Goal: Communication & Community: Participate in discussion

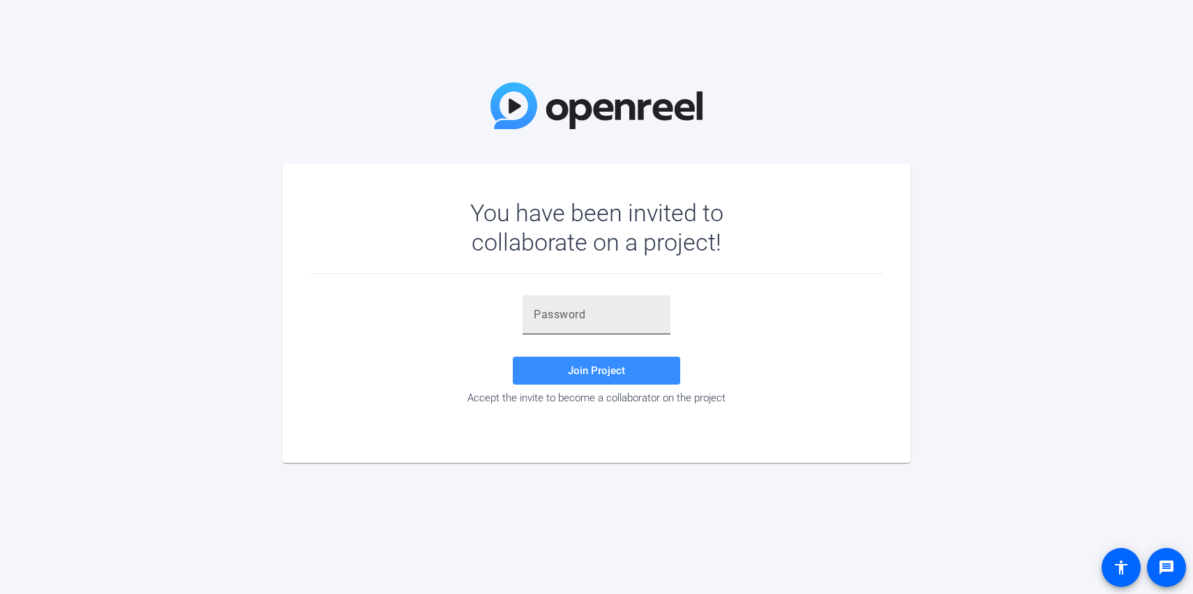
drag, startPoint x: 602, startPoint y: 294, endPoint x: 603, endPoint y: 305, distance: 10.5
click at [602, 294] on div "Join Project Accept the invite to become a collaborator on the project" at bounding box center [597, 351] width 572 height 154
click at [604, 308] on input "text" at bounding box center [597, 314] width 126 height 17
paste input "$Fq#UG"
type input "$Fq#UG"
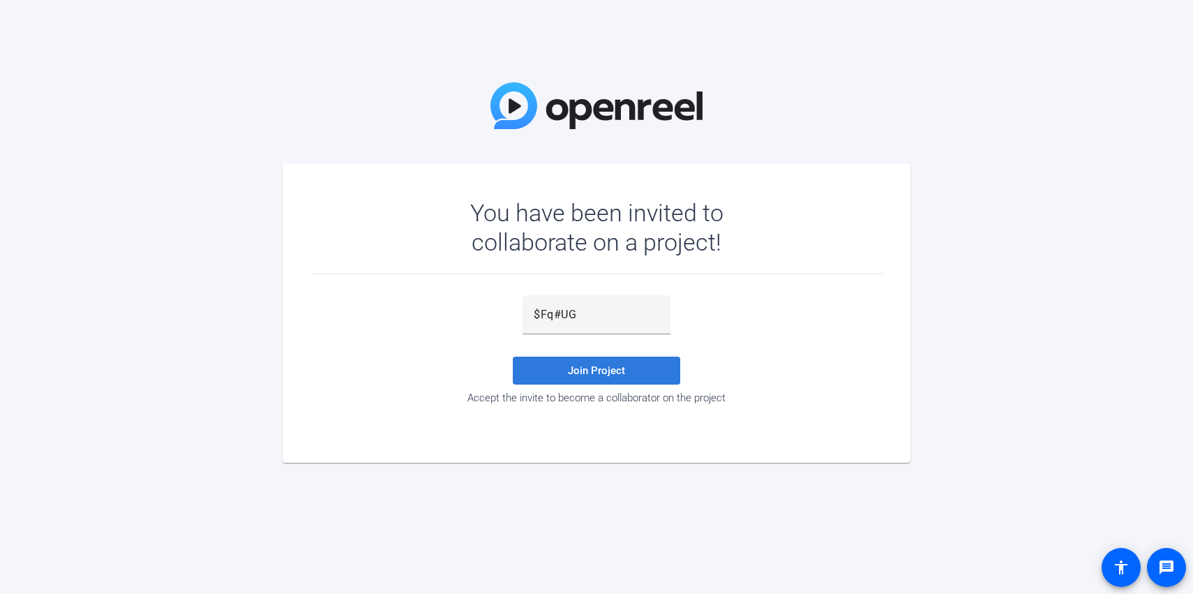
click at [611, 374] on span "Join Project" at bounding box center [596, 370] width 57 height 13
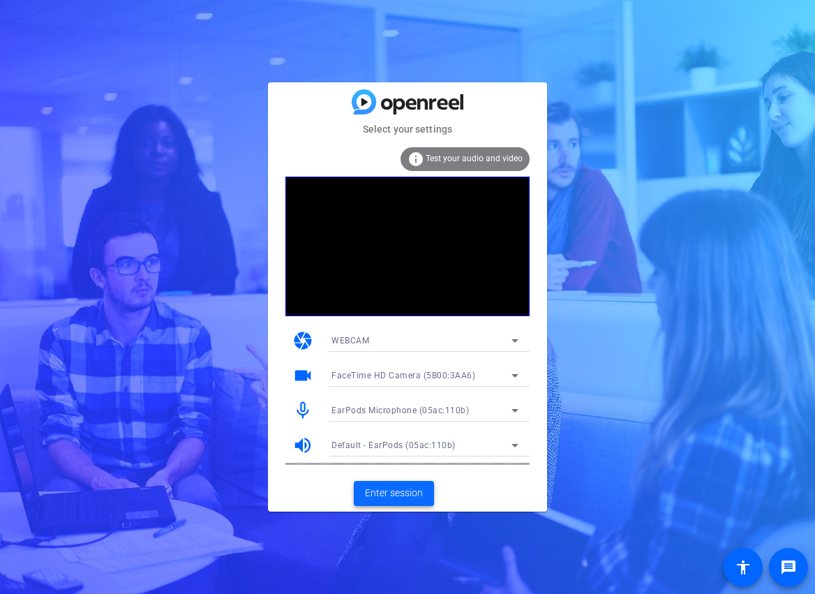
click at [398, 488] on span "Enter session" at bounding box center [394, 493] width 58 height 15
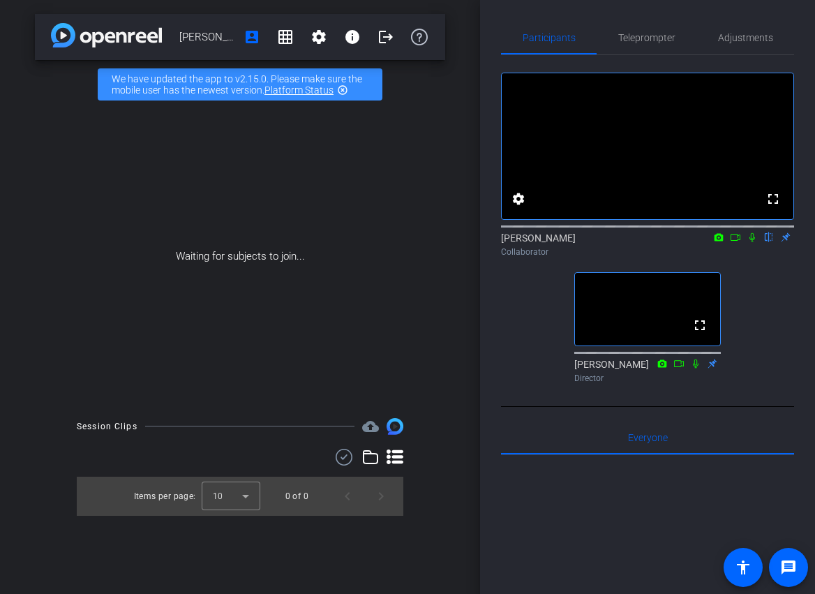
click at [711, 107] on video at bounding box center [648, 146] width 292 height 146
click at [726, 114] on video at bounding box center [648, 146] width 292 height 146
click at [721, 113] on video at bounding box center [648, 146] width 292 height 146
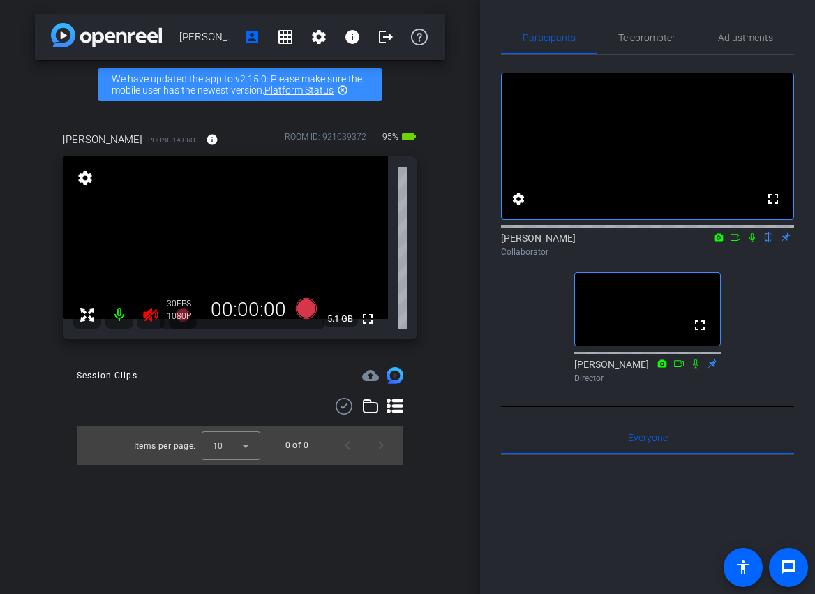
click at [151, 320] on icon at bounding box center [150, 315] width 15 height 14
click at [754, 292] on div "fullscreen settings [PERSON_NAME] flip Collaborator fullscreen [PERSON_NAME] Di…" at bounding box center [647, 222] width 293 height 334
click at [752, 242] on icon at bounding box center [752, 237] width 11 height 10
click at [750, 244] on mat-icon at bounding box center [752, 237] width 17 height 13
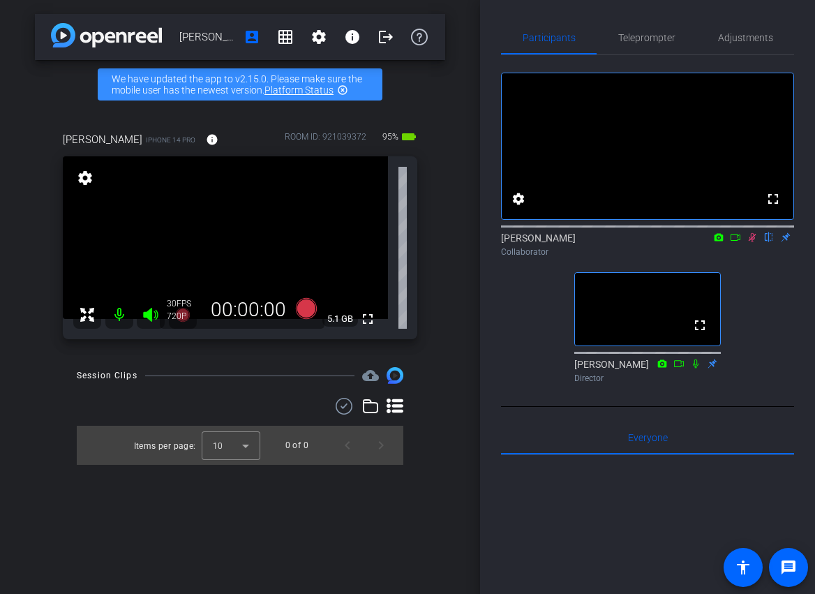
click at [738, 242] on icon at bounding box center [735, 237] width 11 height 10
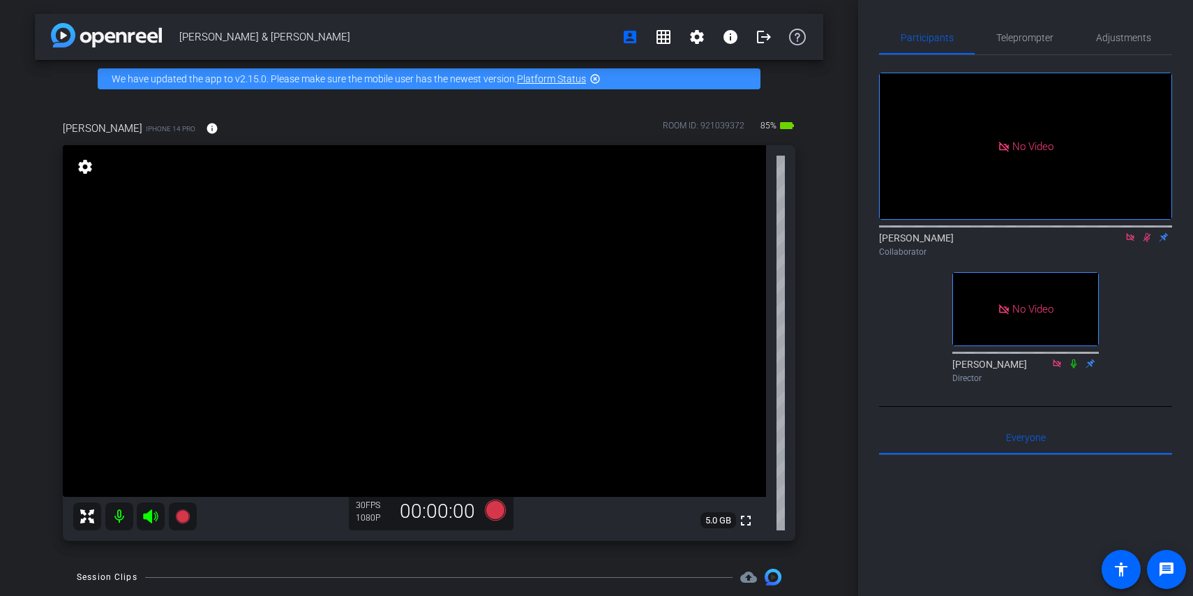
click at [818, 528] on div "Kim Taylor iPhone 14 Pro info ROOM ID: 921039372 85% battery_std fullscreen set…" at bounding box center [429, 326] width 789 height 457
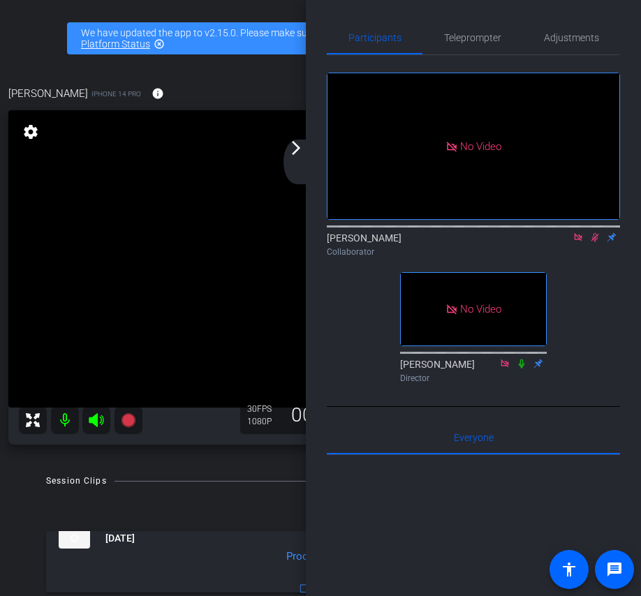
click at [296, 155] on mat-icon "arrow_forward_ios" at bounding box center [296, 148] width 17 height 17
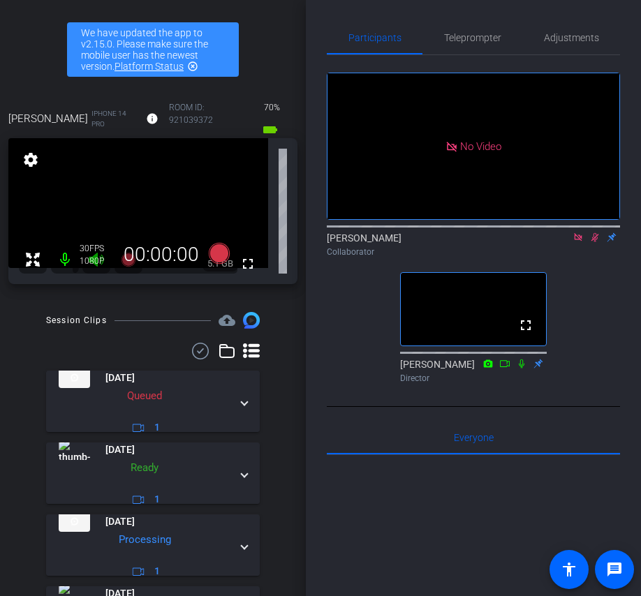
click at [597, 242] on icon at bounding box center [595, 237] width 8 height 9
click at [579, 241] on icon at bounding box center [578, 237] width 8 height 8
click at [575, 242] on icon at bounding box center [577, 237] width 11 height 10
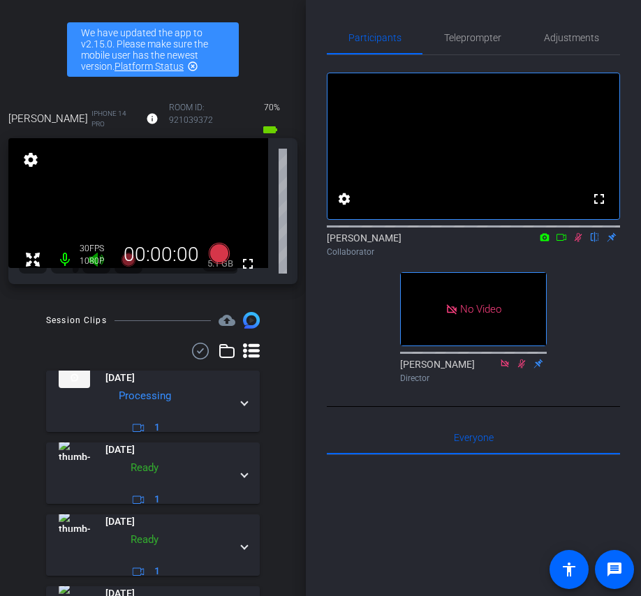
click at [566, 242] on icon at bounding box center [560, 237] width 11 height 10
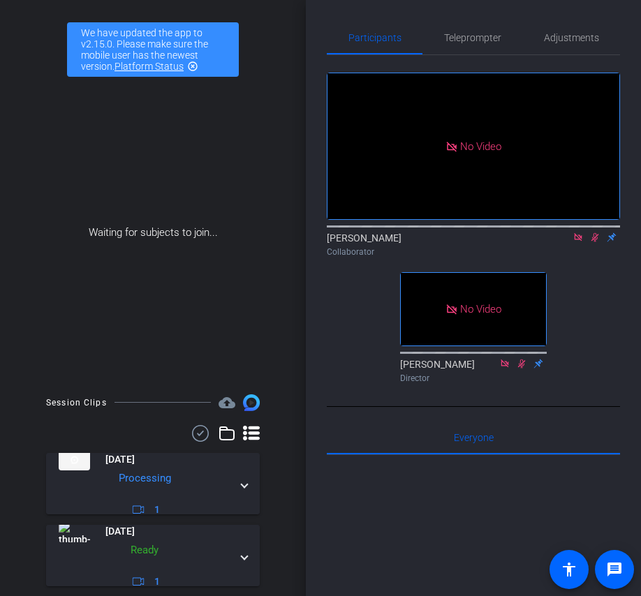
click at [594, 242] on icon at bounding box center [595, 237] width 8 height 9
